Goal: Task Accomplishment & Management: Complete application form

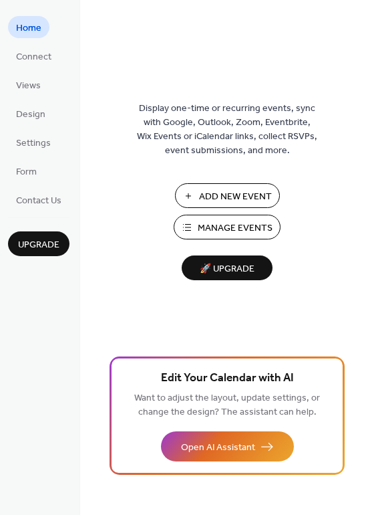
click at [227, 195] on span "Add New Event" at bounding box center [235, 197] width 73 height 14
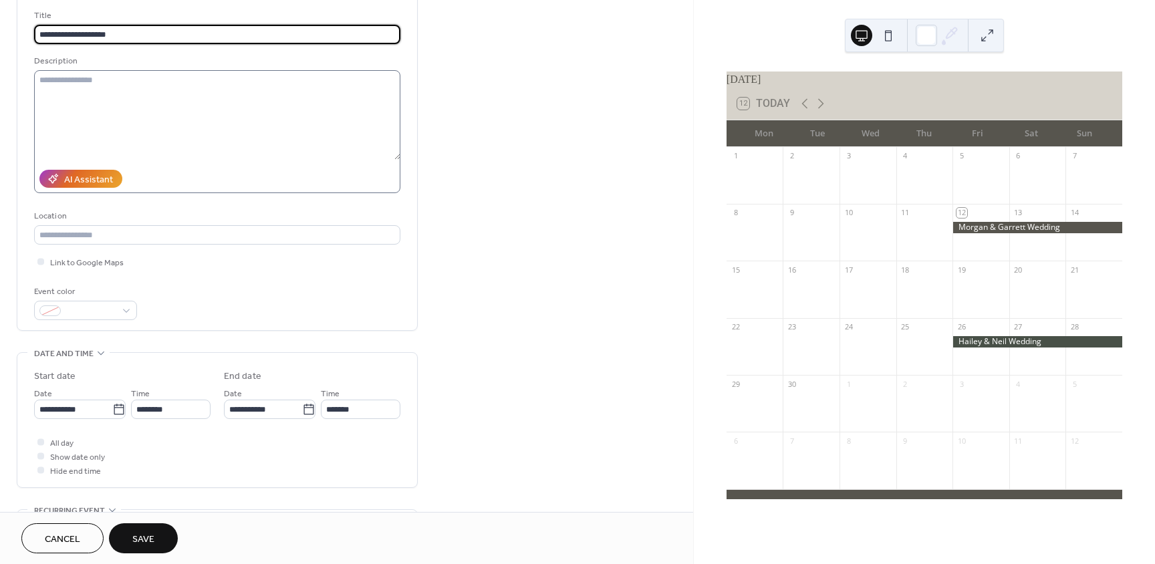
scroll to position [88, 0]
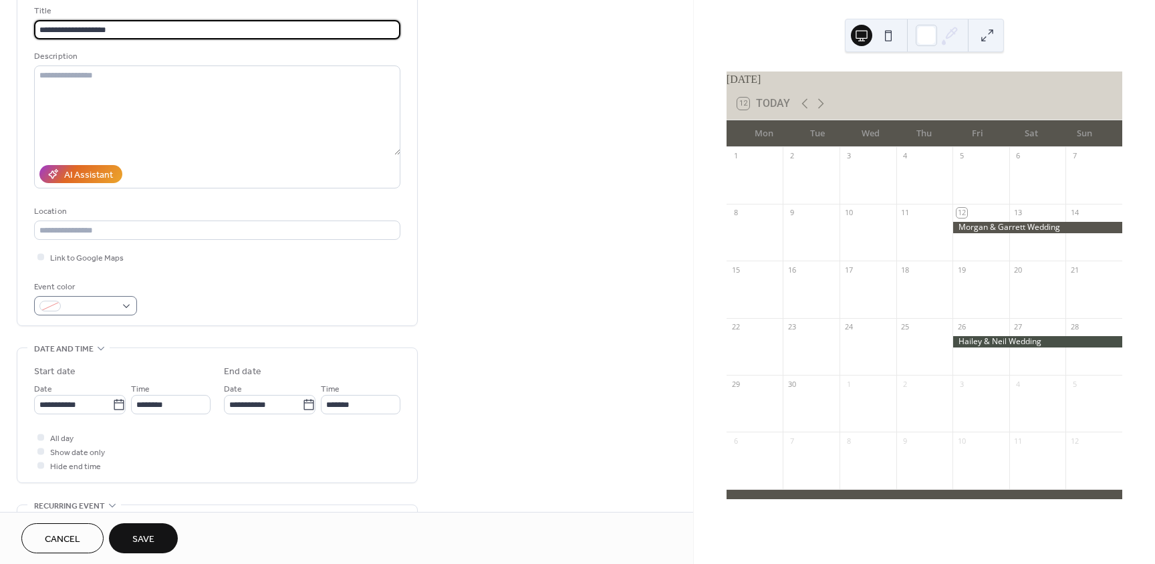
type input "**********"
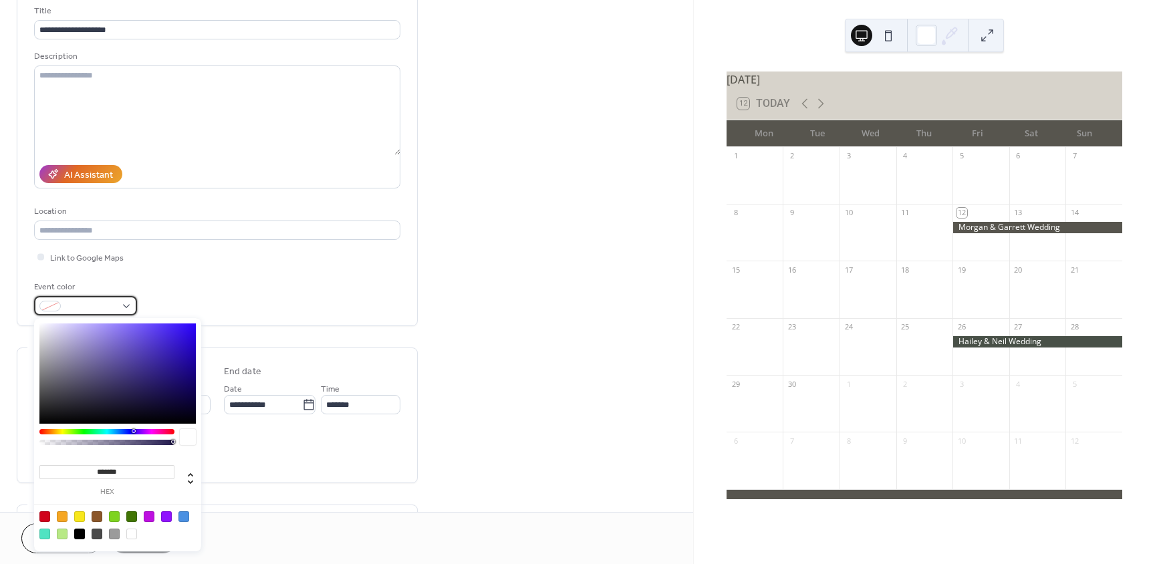
click at [132, 310] on div at bounding box center [85, 305] width 103 height 19
click at [99, 534] on div at bounding box center [97, 534] width 11 height 11
type input "*******"
click at [513, 341] on div "**********" at bounding box center [346, 396] width 693 height 818
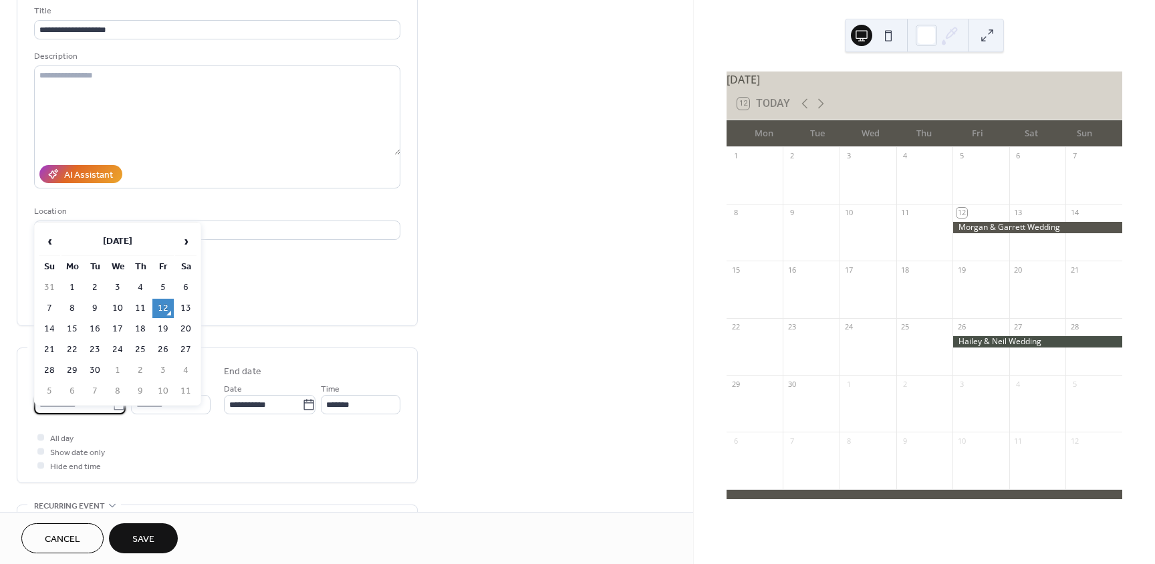
click at [84, 400] on body "**********" at bounding box center [577, 282] width 1155 height 564
click at [190, 247] on span "›" at bounding box center [186, 241] width 20 height 27
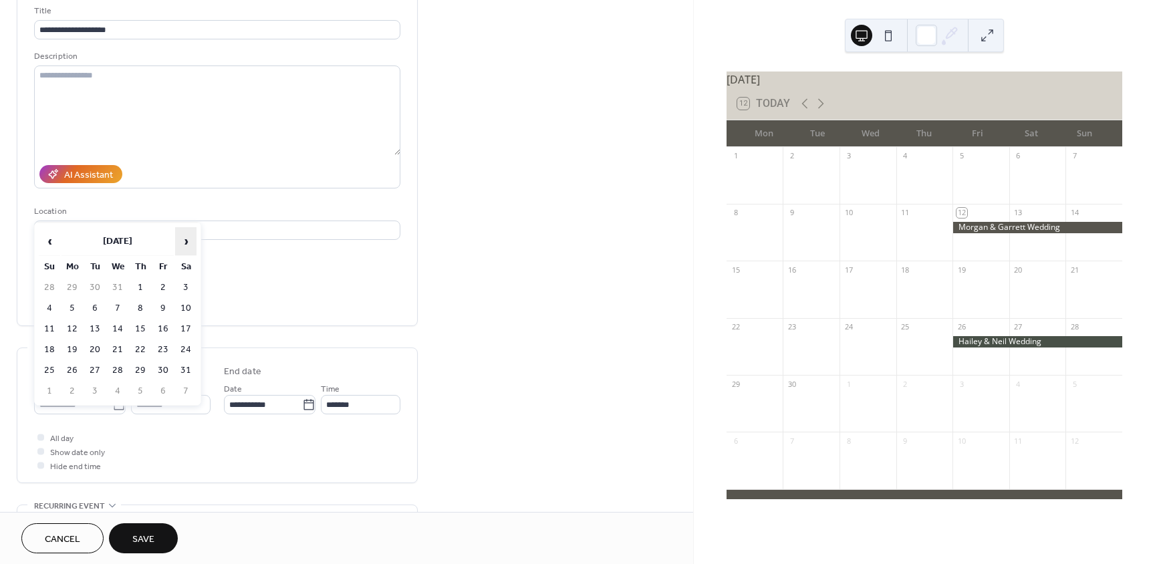
click at [190, 247] on span "›" at bounding box center [186, 241] width 20 height 27
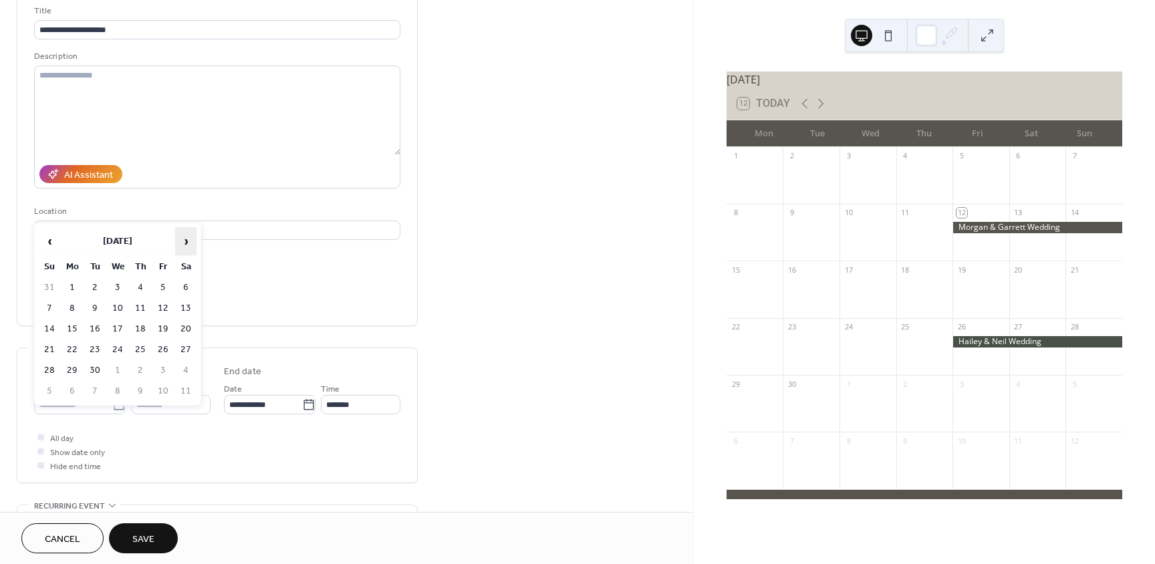
click at [190, 247] on span "›" at bounding box center [186, 241] width 20 height 27
click at [53, 247] on span "‹" at bounding box center [49, 241] width 20 height 27
click at [182, 241] on span "›" at bounding box center [186, 241] width 20 height 27
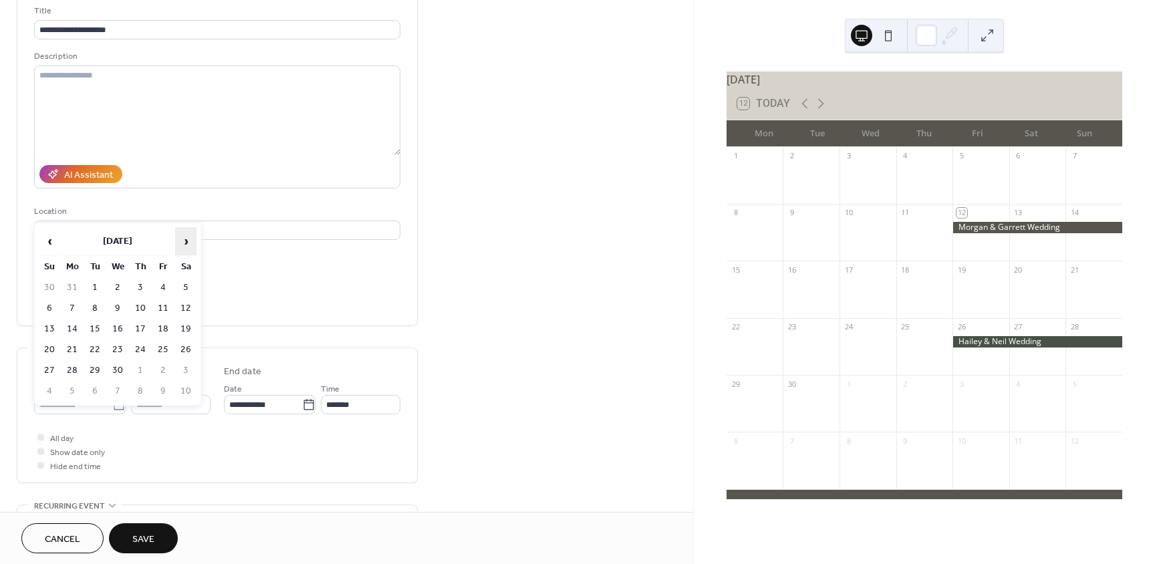
click at [182, 241] on span "›" at bounding box center [186, 241] width 20 height 27
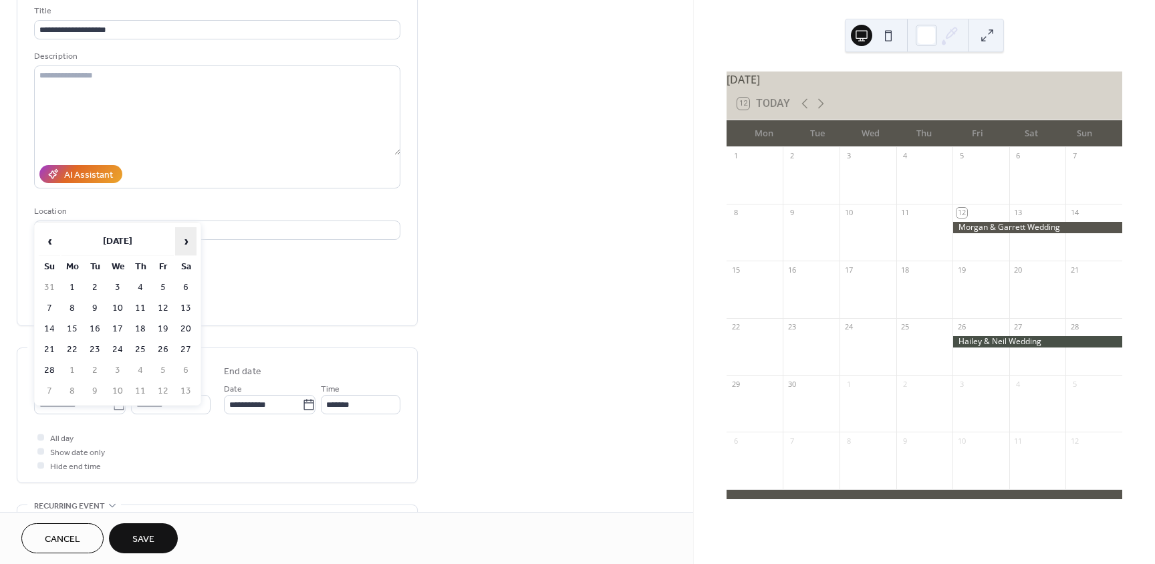
click at [182, 241] on span "›" at bounding box center [186, 241] width 20 height 27
click at [184, 348] on td "26" at bounding box center [185, 349] width 21 height 19
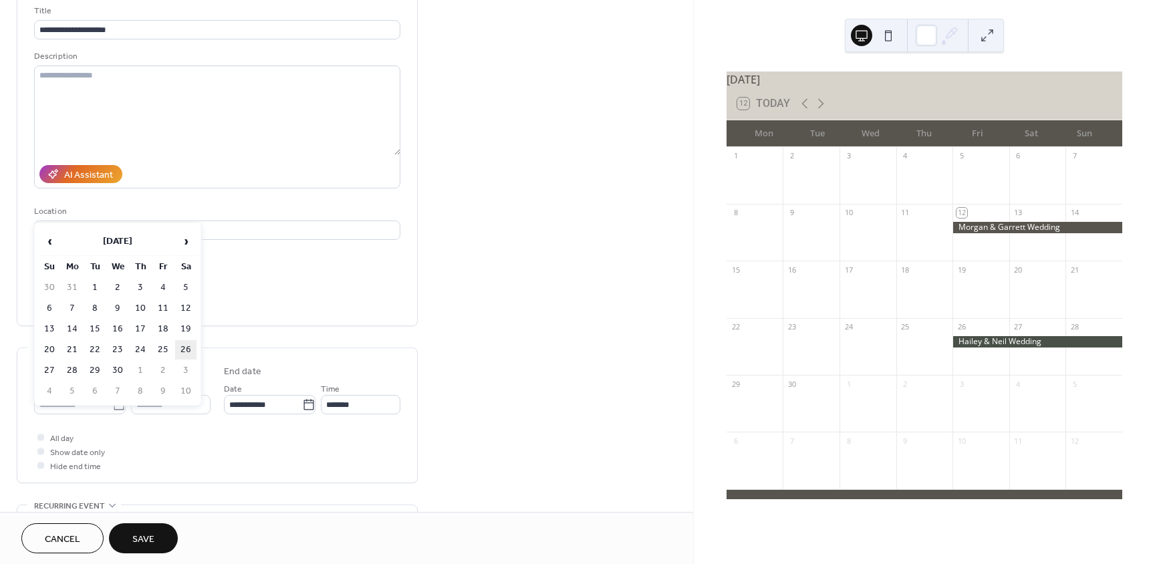
type input "**********"
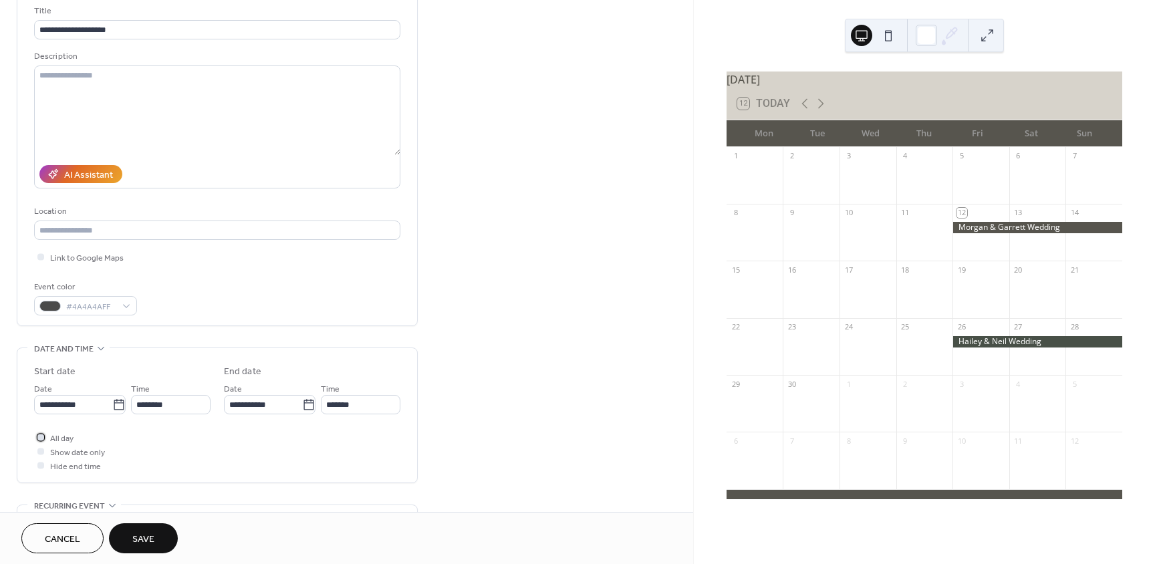
click at [40, 438] on div at bounding box center [40, 437] width 7 height 7
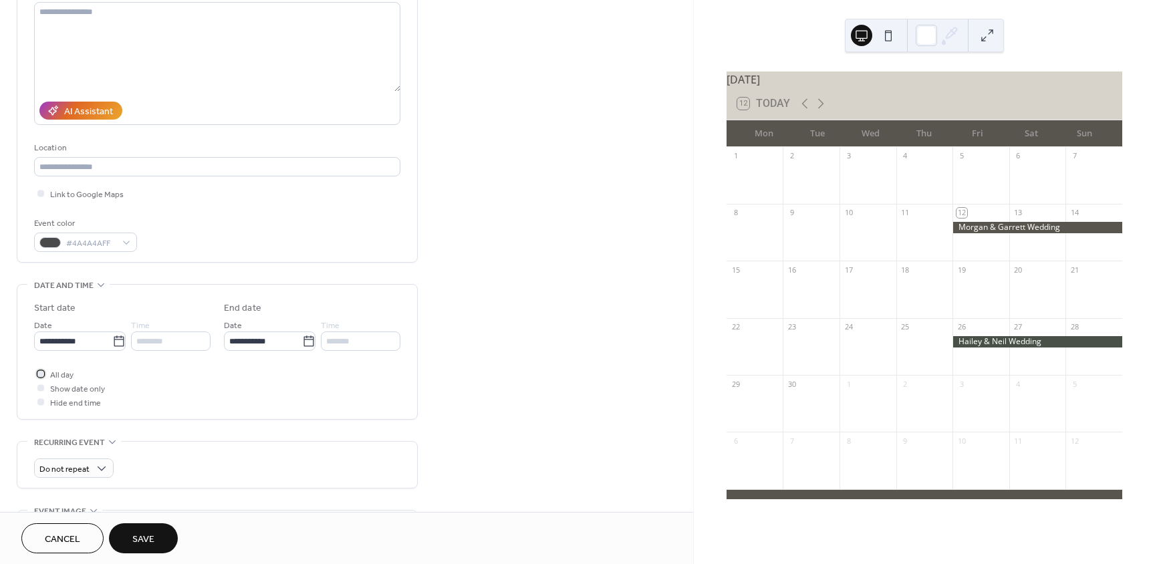
scroll to position [154, 0]
click at [151, 540] on span "Save" at bounding box center [143, 540] width 22 height 14
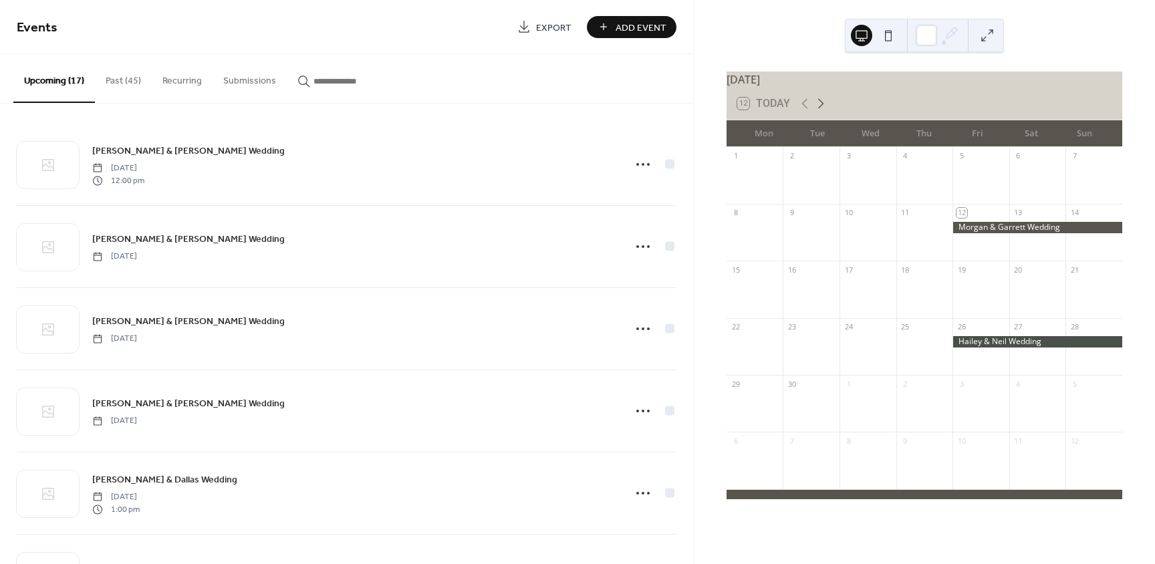
click at [818, 108] on icon at bounding box center [821, 104] width 16 height 16
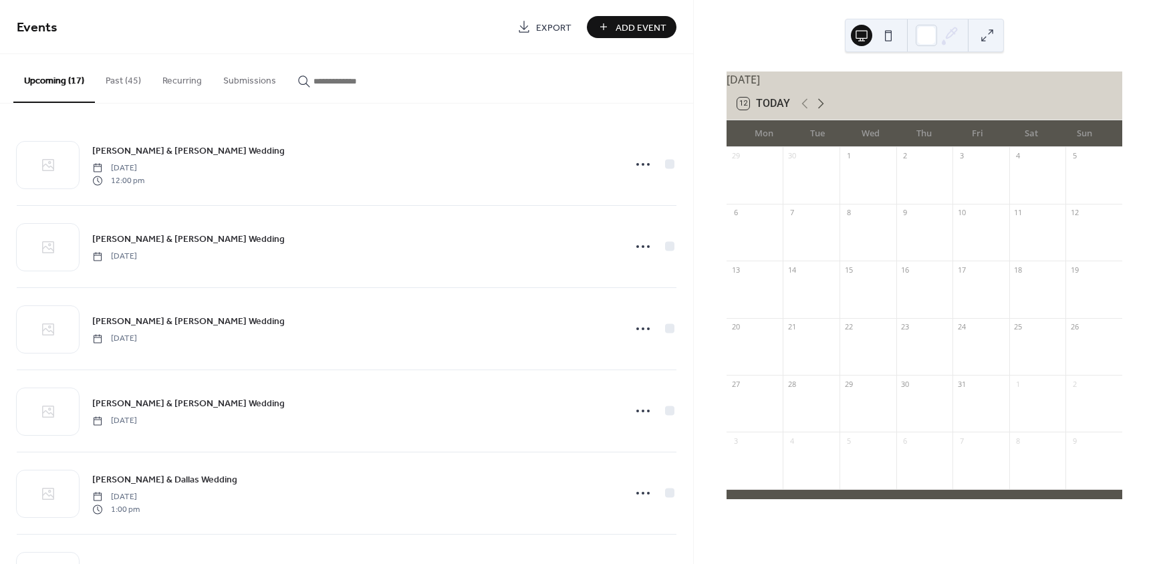
click at [818, 108] on icon at bounding box center [821, 104] width 16 height 16
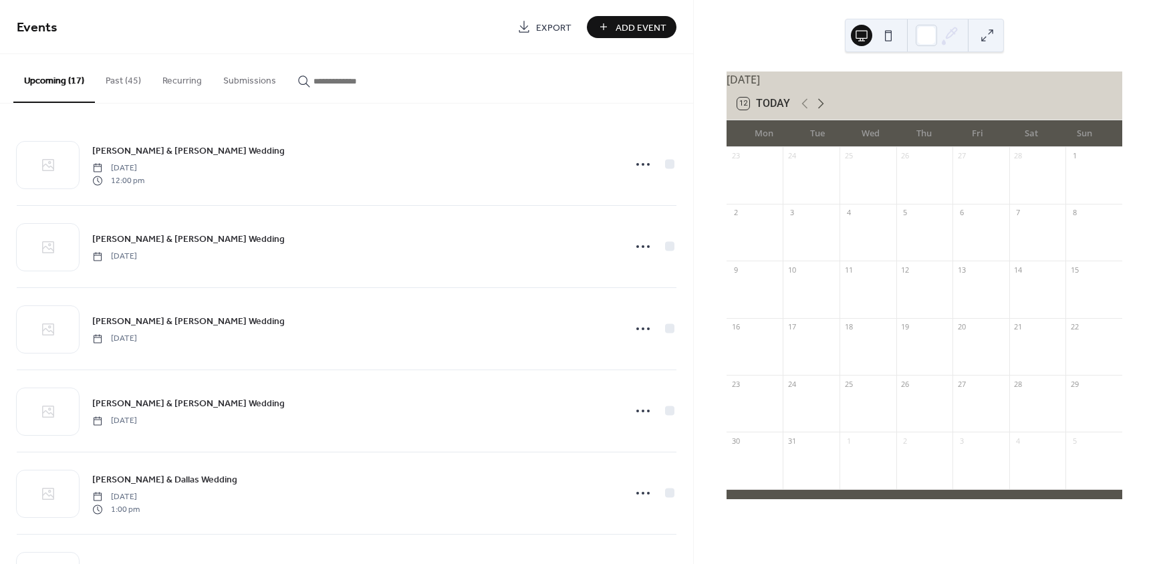
click at [818, 108] on icon at bounding box center [821, 104] width 16 height 16
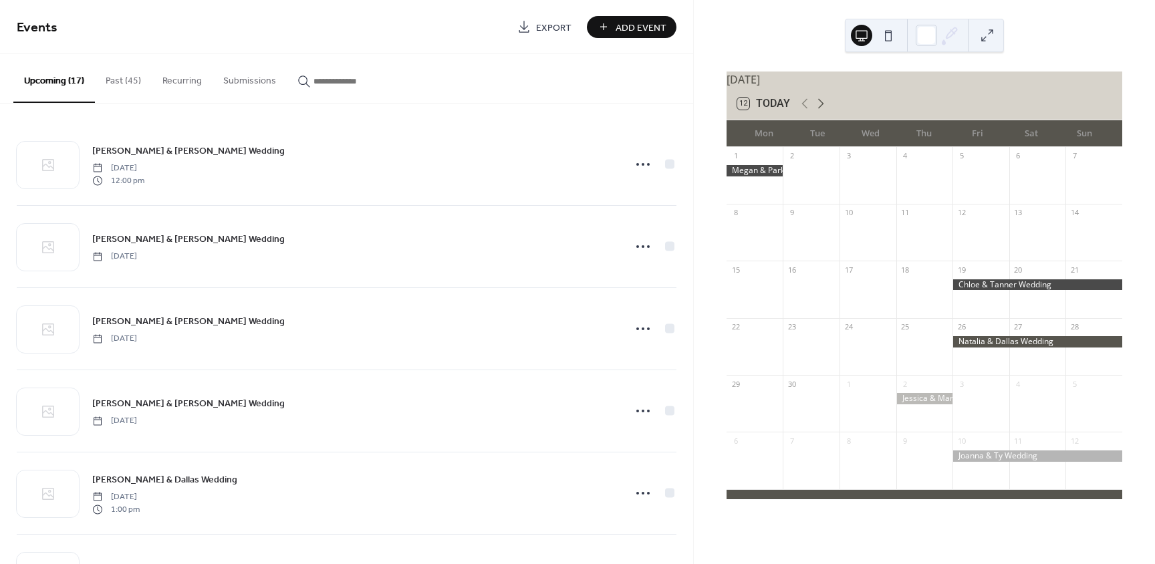
click at [818, 108] on icon at bounding box center [821, 104] width 16 height 16
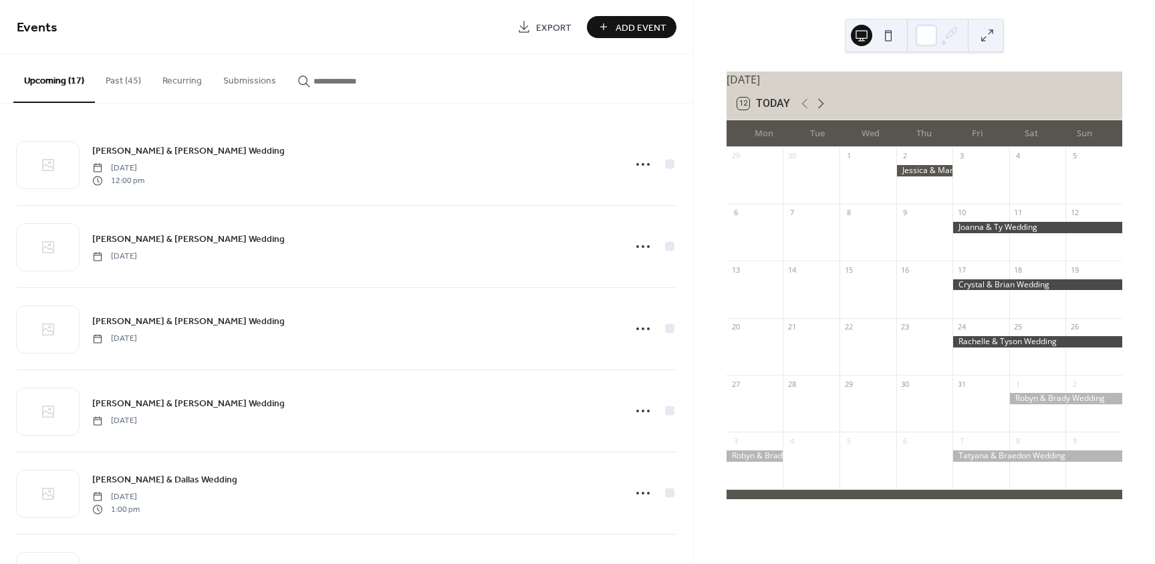
click at [818, 108] on icon at bounding box center [821, 104] width 16 height 16
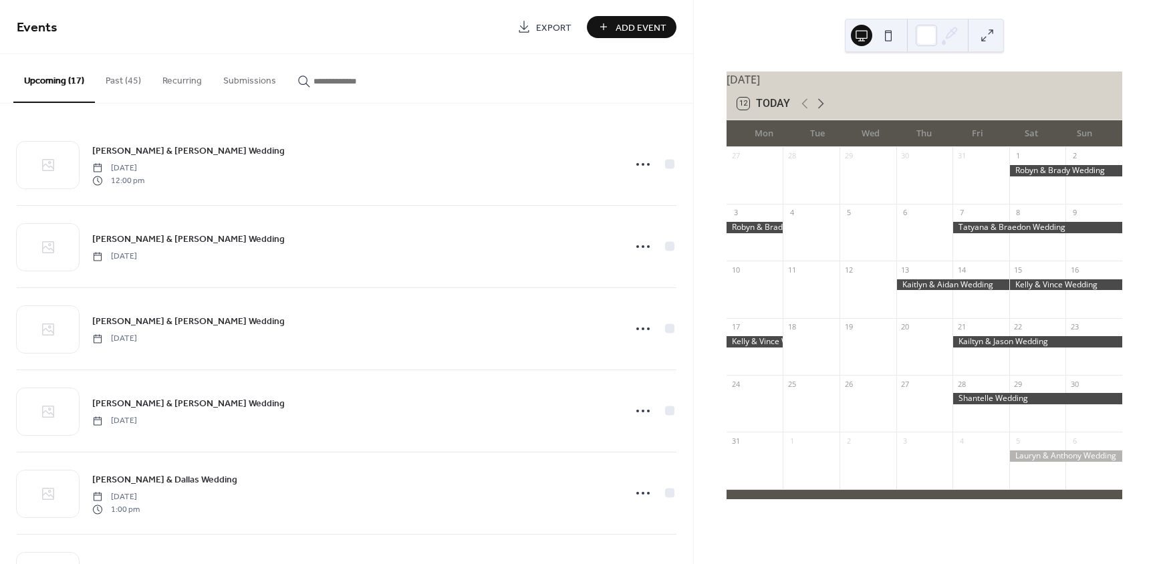
click at [818, 108] on icon at bounding box center [821, 104] width 16 height 16
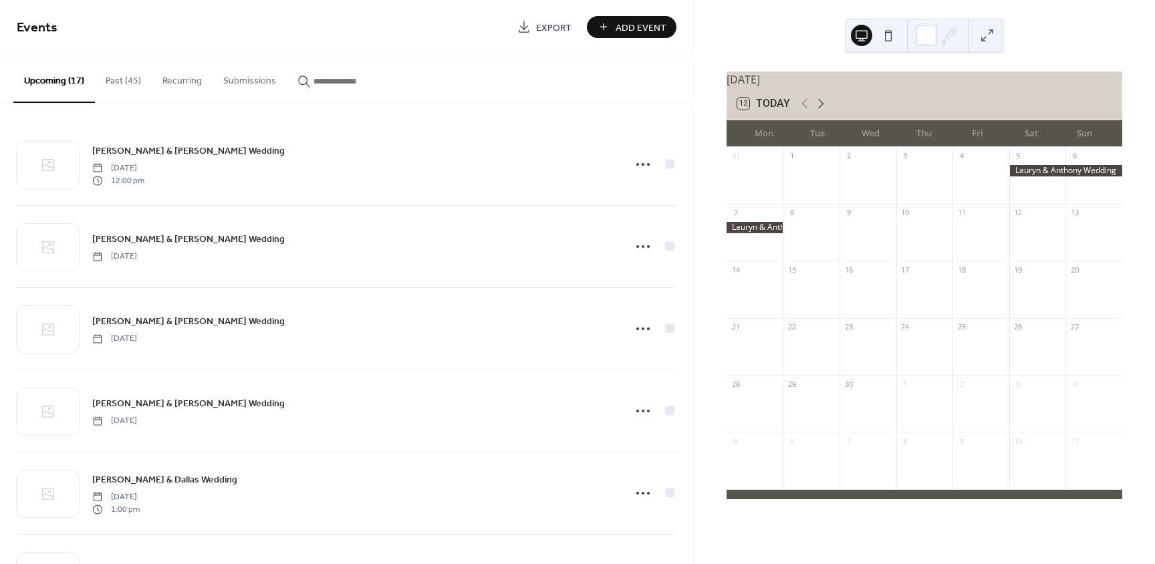
click at [818, 108] on icon at bounding box center [821, 104] width 16 height 16
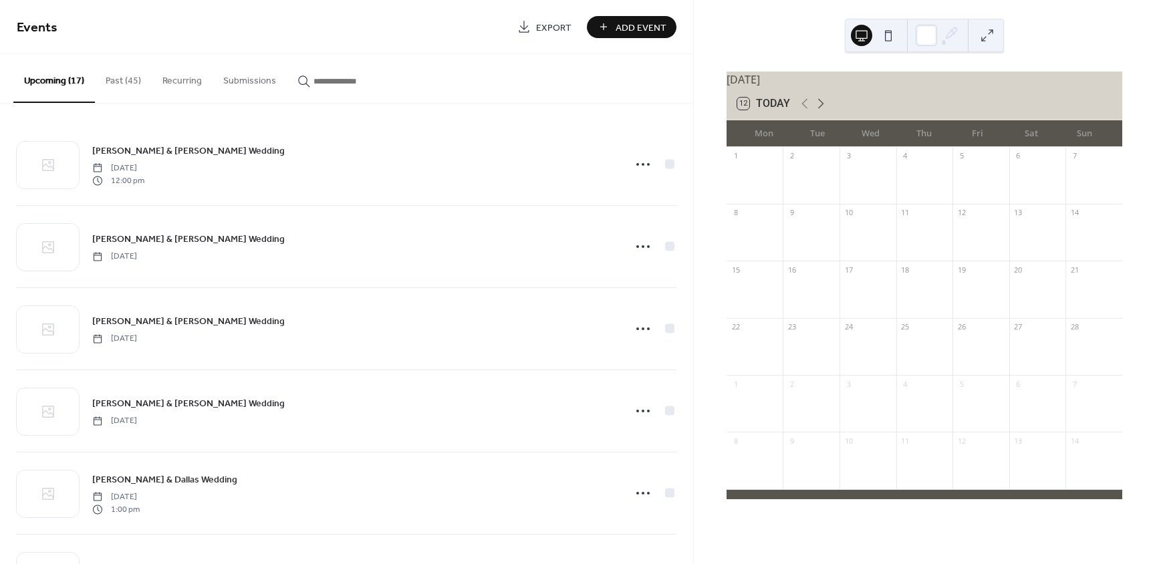
click at [818, 108] on icon at bounding box center [821, 104] width 16 height 16
